Goal: Transaction & Acquisition: Download file/media

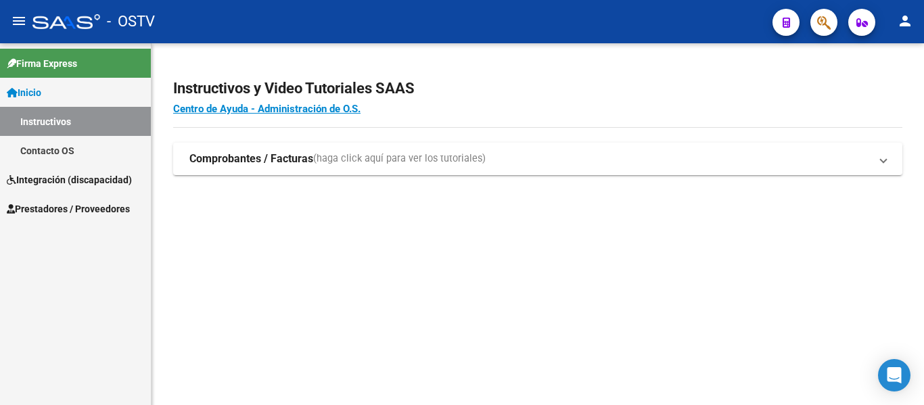
click at [99, 173] on span "Integración (discapacidad)" at bounding box center [69, 180] width 125 height 15
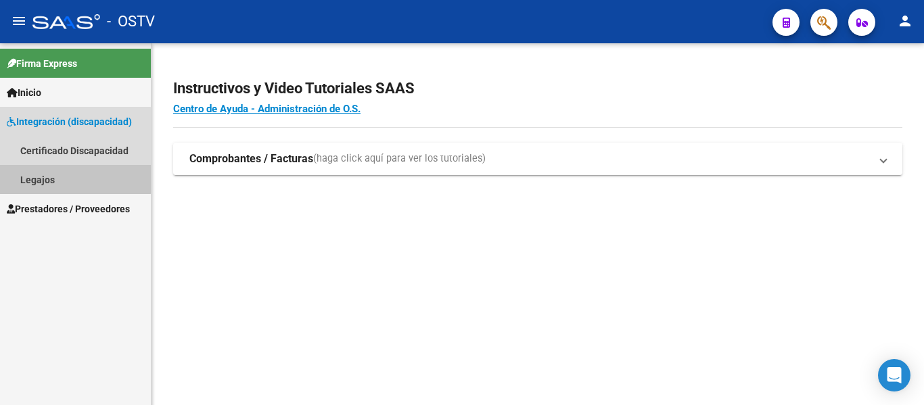
click at [26, 176] on link "Legajos" at bounding box center [75, 179] width 151 height 29
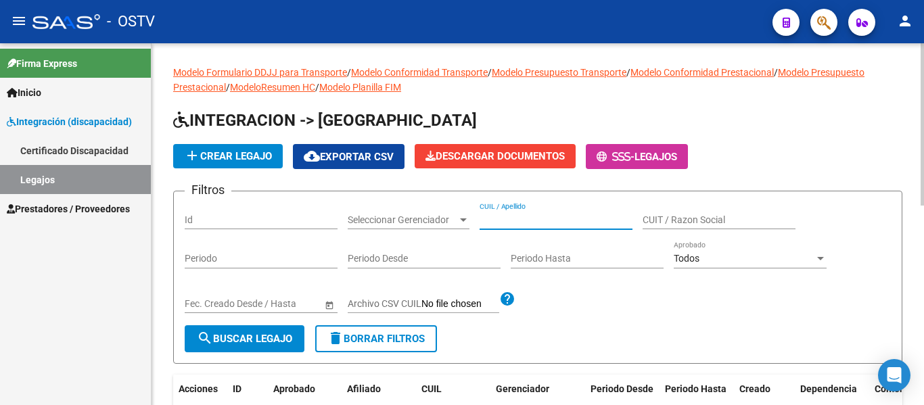
click at [539, 217] on input "CUIL / Apellido" at bounding box center [556, 220] width 153 height 12
paste input "20566034116"
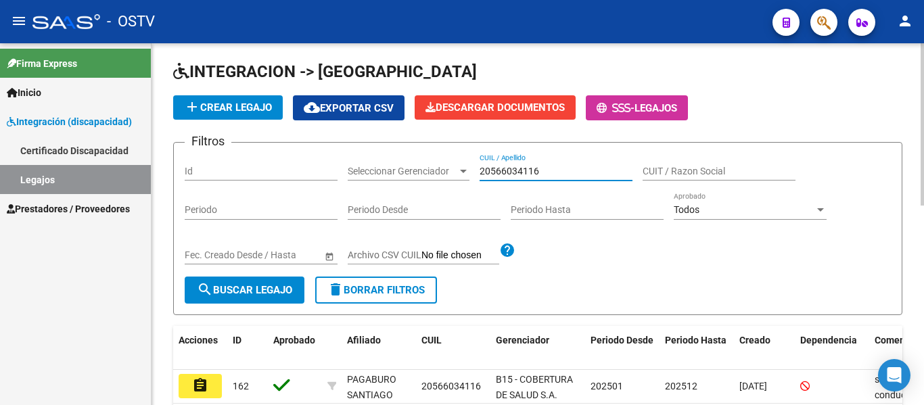
scroll to position [68, 0]
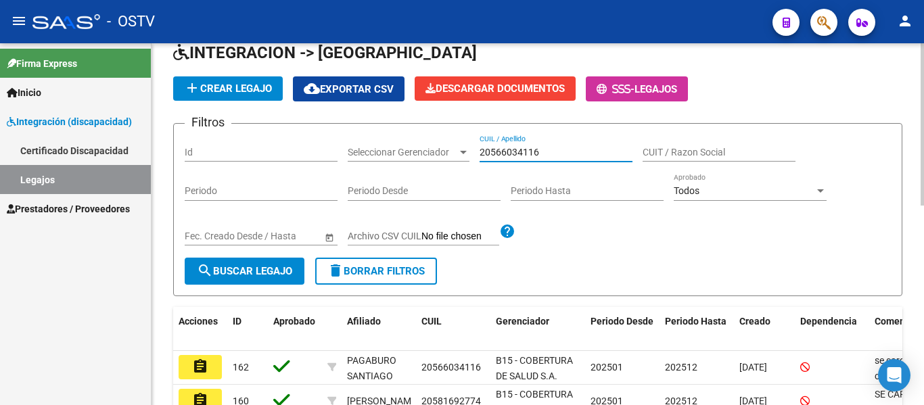
type input "20566034116"
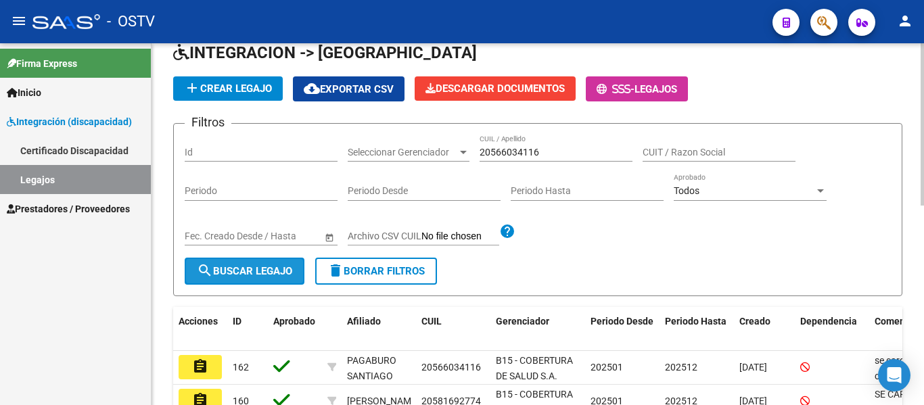
click at [269, 271] on span "search Buscar Legajo" at bounding box center [244, 271] width 95 height 12
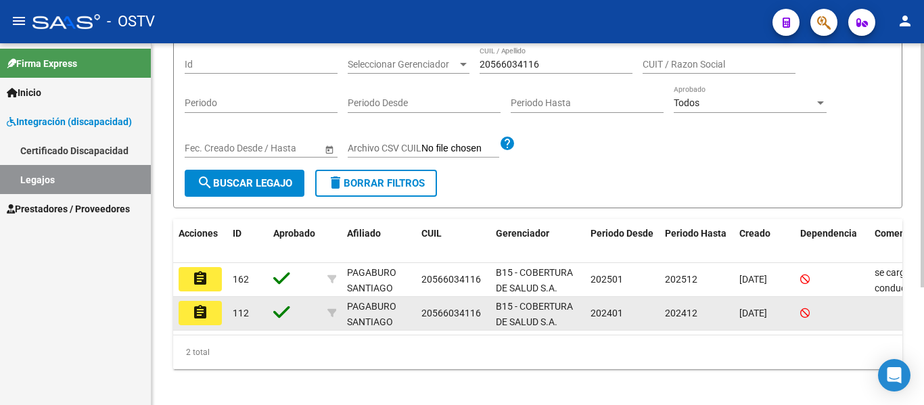
scroll to position [175, 0]
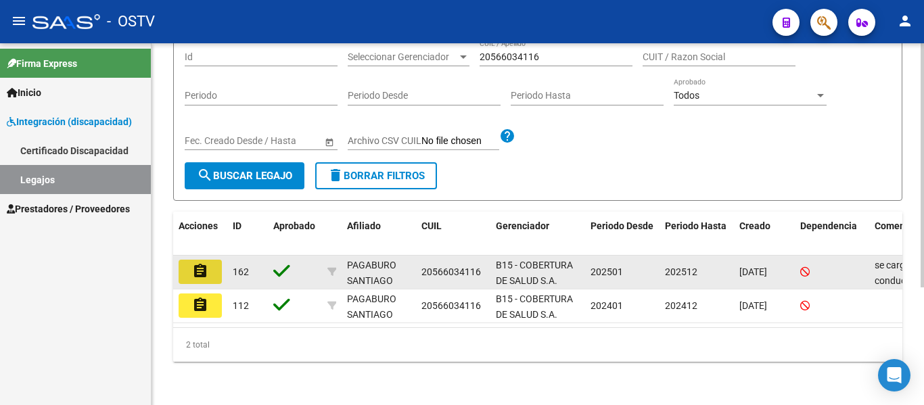
click at [200, 263] on mat-icon "assignment" at bounding box center [200, 271] width 16 height 16
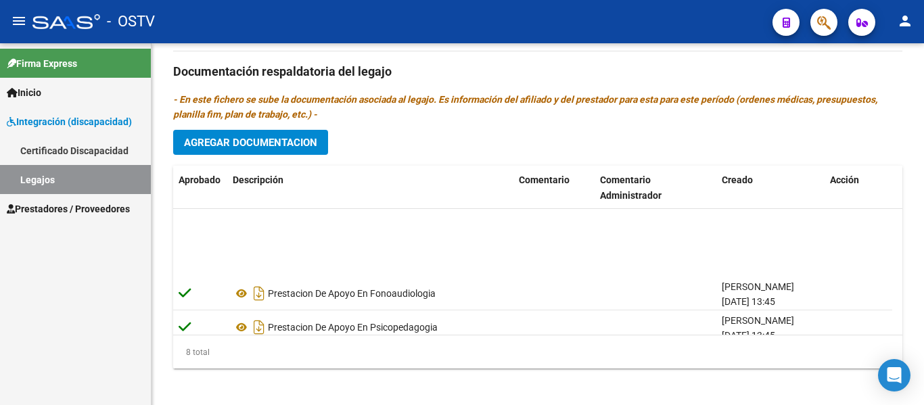
scroll to position [150, 0]
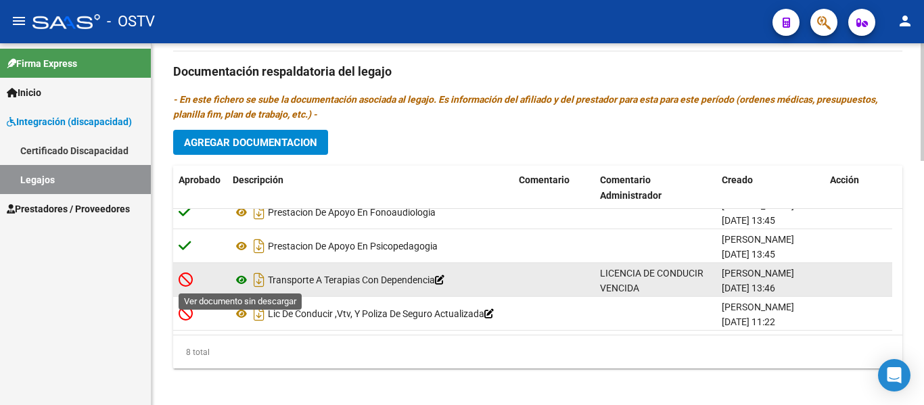
click at [242, 276] on icon at bounding box center [242, 280] width 18 height 16
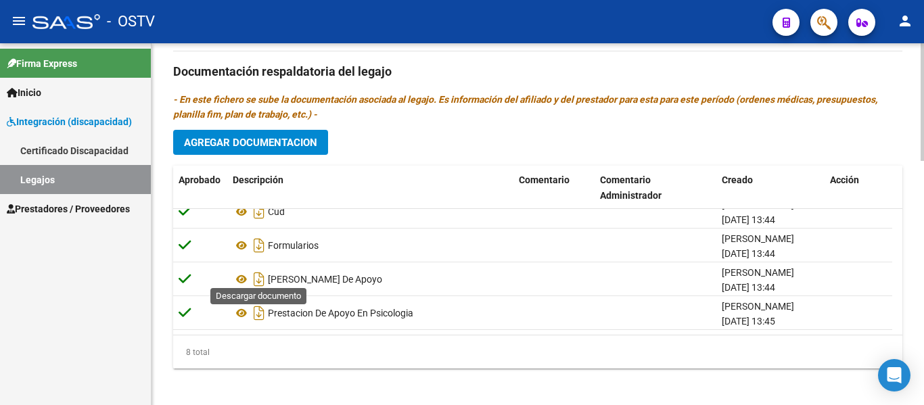
scroll to position [0, 0]
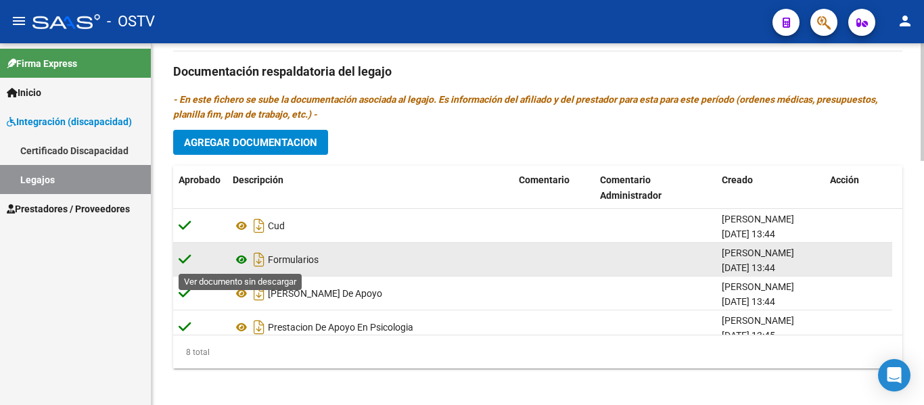
click at [238, 263] on icon at bounding box center [242, 260] width 18 height 16
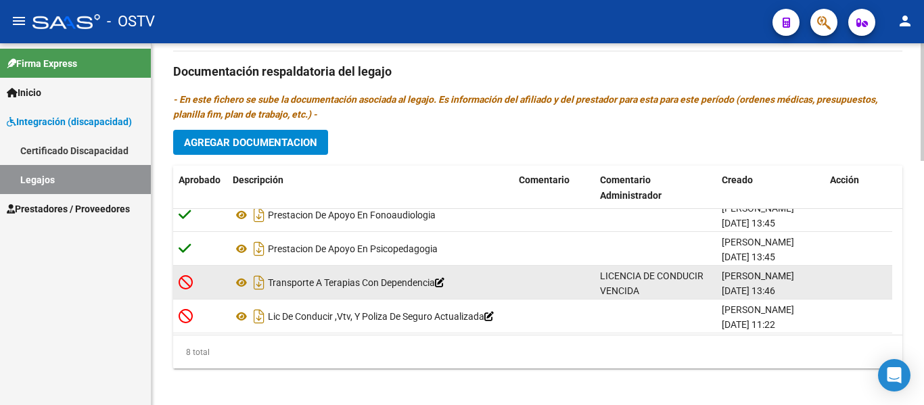
scroll to position [150, 0]
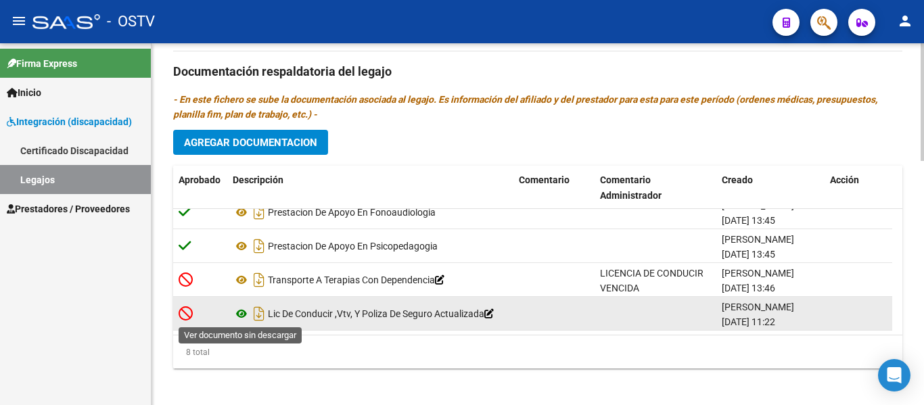
click at [247, 318] on icon at bounding box center [242, 314] width 18 height 16
